Goal: Task Accomplishment & Management: Complete application form

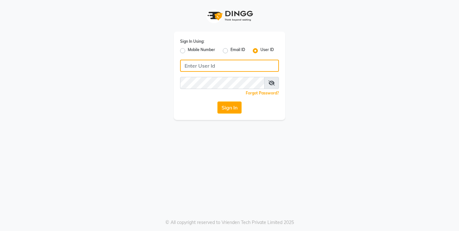
type input "9967133779"
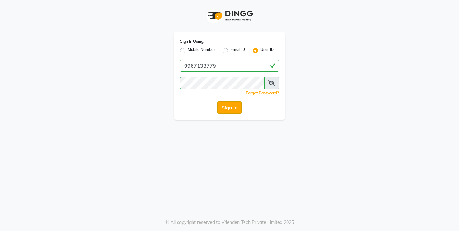
click at [230, 109] on button "Sign In" at bounding box center [229, 107] width 24 height 12
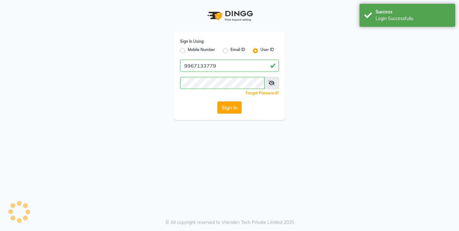
select select "service"
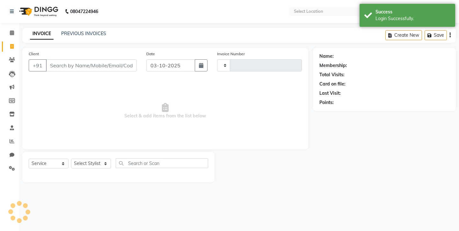
type input "0817"
select select "en"
select select "8131"
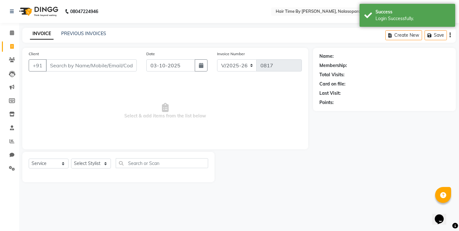
click at [102, 69] on input "Client" at bounding box center [91, 65] width 91 height 12
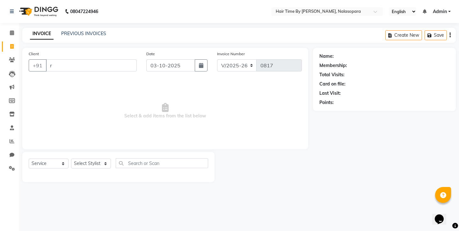
click at [102, 69] on input "r" at bounding box center [91, 65] width 91 height 12
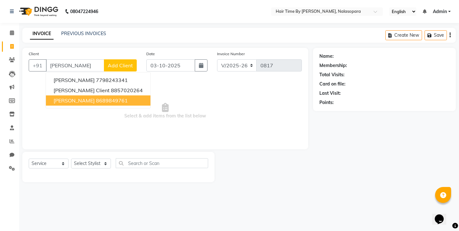
click at [102, 99] on ngb-highlight "8689849761" at bounding box center [112, 100] width 32 height 6
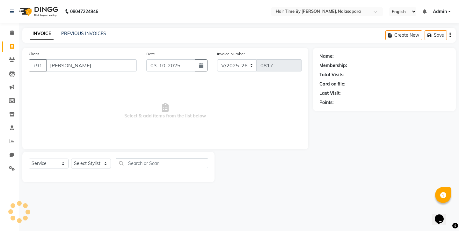
type input "8689849761"
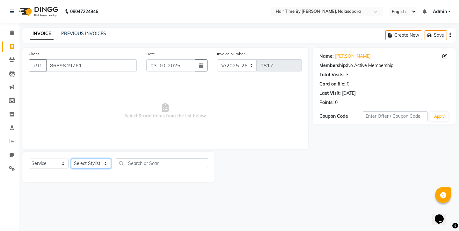
select select "75792"
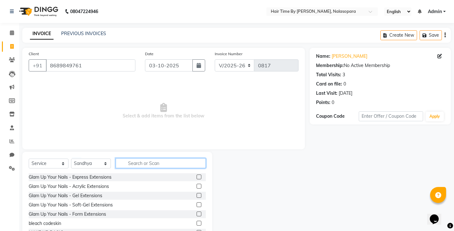
click at [129, 164] on input "text" at bounding box center [161, 163] width 90 height 10
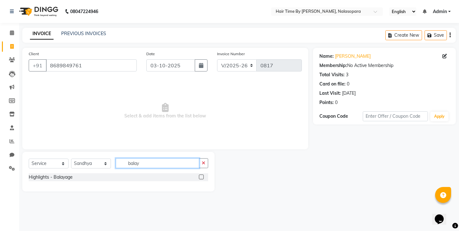
type input "balay"
click at [201, 177] on label at bounding box center [201, 176] width 5 height 5
click at [201, 177] on input "checkbox" at bounding box center [201, 177] width 4 height 4
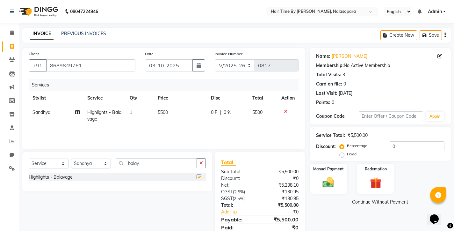
checkbox input "false"
click at [79, 114] on icon at bounding box center [77, 112] width 4 height 4
select select "75792"
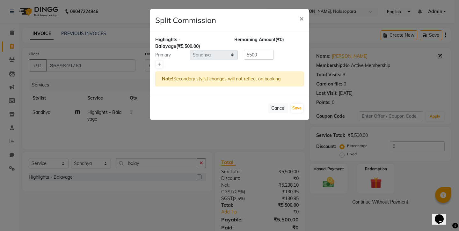
click at [157, 64] on icon at bounding box center [159, 64] width 4 height 4
type input "2750"
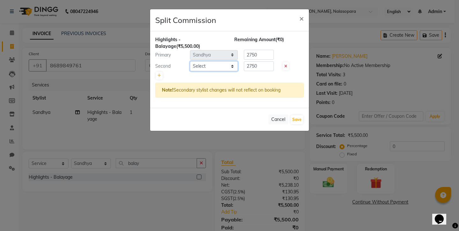
click at [199, 66] on select "Select [PERSON_NAME] [PERSON_NAME] divya [PERSON_NAME] [PERSON_NAME] Sandhya [P…" at bounding box center [214, 66] width 48 height 10
select select "75790"
click at [296, 120] on button "Save" at bounding box center [297, 119] width 12 height 9
select select "Select"
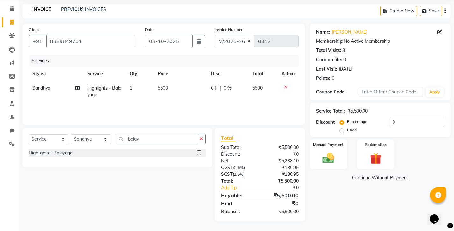
scroll to position [24, 0]
click at [336, 157] on img at bounding box center [328, 158] width 19 height 14
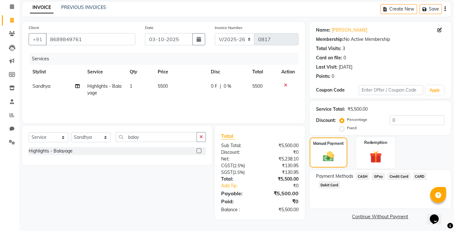
scroll to position [26, 0]
click at [400, 175] on span "Credit Card" at bounding box center [399, 175] width 23 height 7
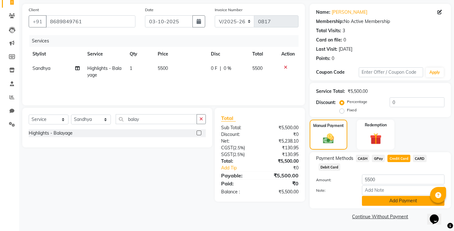
scroll to position [44, 0]
click at [394, 198] on button "Add Payment" at bounding box center [403, 201] width 83 height 10
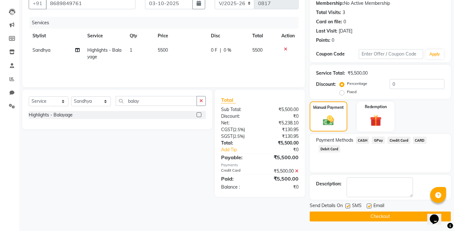
scroll to position [62, 0]
click at [373, 217] on button "Checkout" at bounding box center [380, 216] width 141 height 10
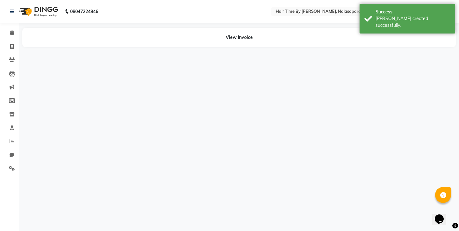
select select "75792"
select select "75790"
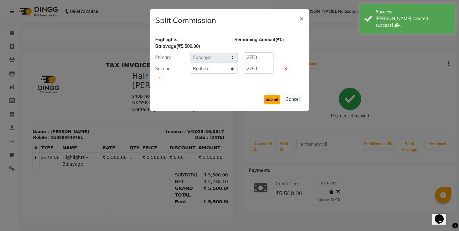
click at [268, 101] on button "Submit" at bounding box center [272, 99] width 16 height 9
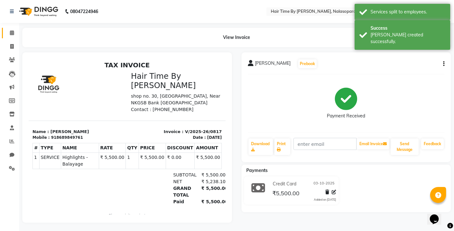
click at [11, 35] on span at bounding box center [11, 32] width 11 height 7
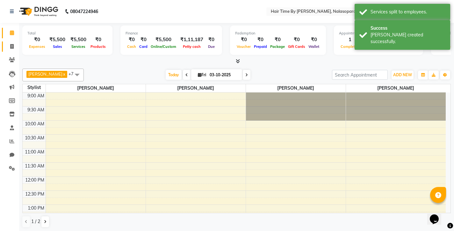
click at [15, 46] on span at bounding box center [11, 46] width 11 height 7
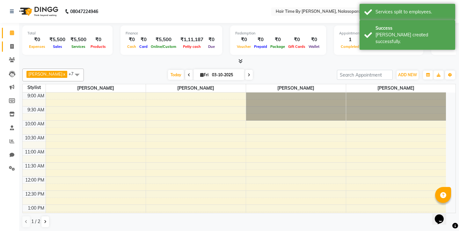
select select "service"
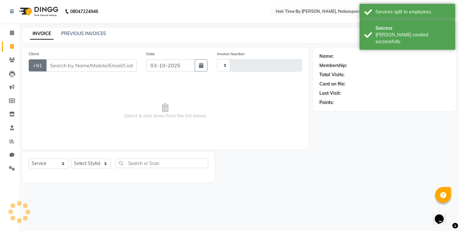
type input "0818"
select select "8131"
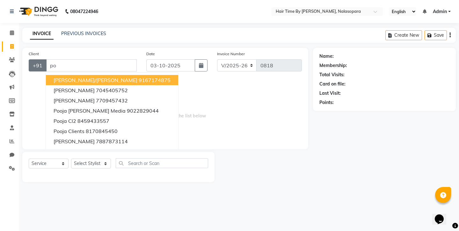
type input "p"
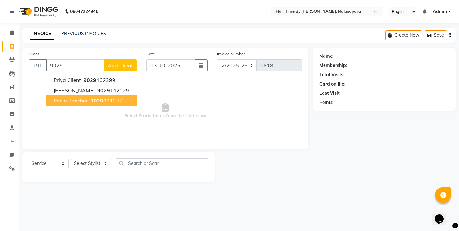
click at [81, 101] on span "pooja panchar" at bounding box center [71, 100] width 34 height 6
type input "9029391247"
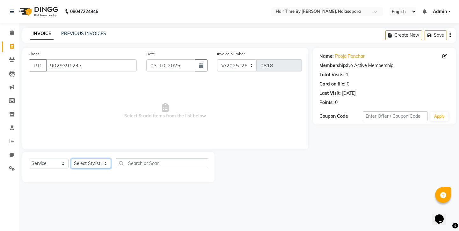
select select "75792"
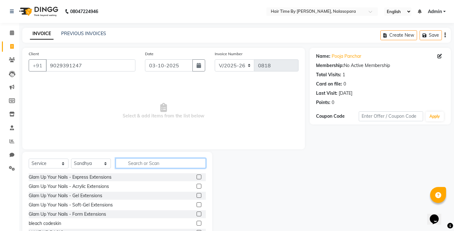
click at [131, 165] on input "text" at bounding box center [161, 163] width 90 height 10
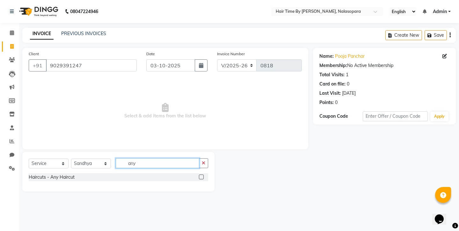
type input "any"
click at [203, 179] on label at bounding box center [201, 176] width 5 height 5
click at [203, 179] on input "checkbox" at bounding box center [201, 177] width 4 height 4
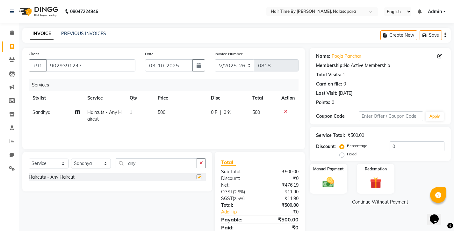
checkbox input "false"
click at [331, 175] on img at bounding box center [328, 182] width 19 height 14
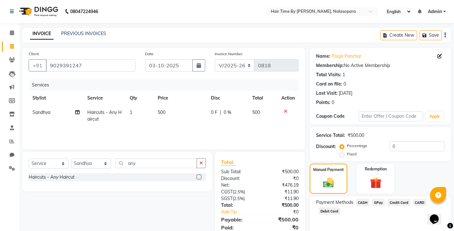
click at [378, 200] on span "GPay" at bounding box center [378, 202] width 13 height 7
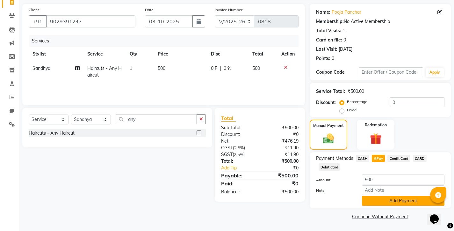
scroll to position [44, 0]
click at [384, 198] on button "Add Payment" at bounding box center [403, 201] width 83 height 10
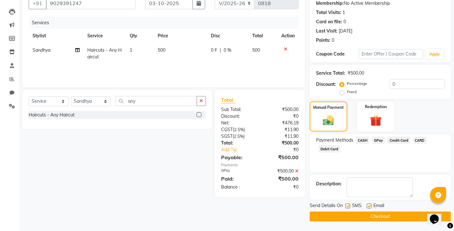
scroll to position [62, 0]
click at [378, 214] on button "Checkout" at bounding box center [380, 216] width 141 height 10
